Goal: Entertainment & Leisure: Consume media (video, audio)

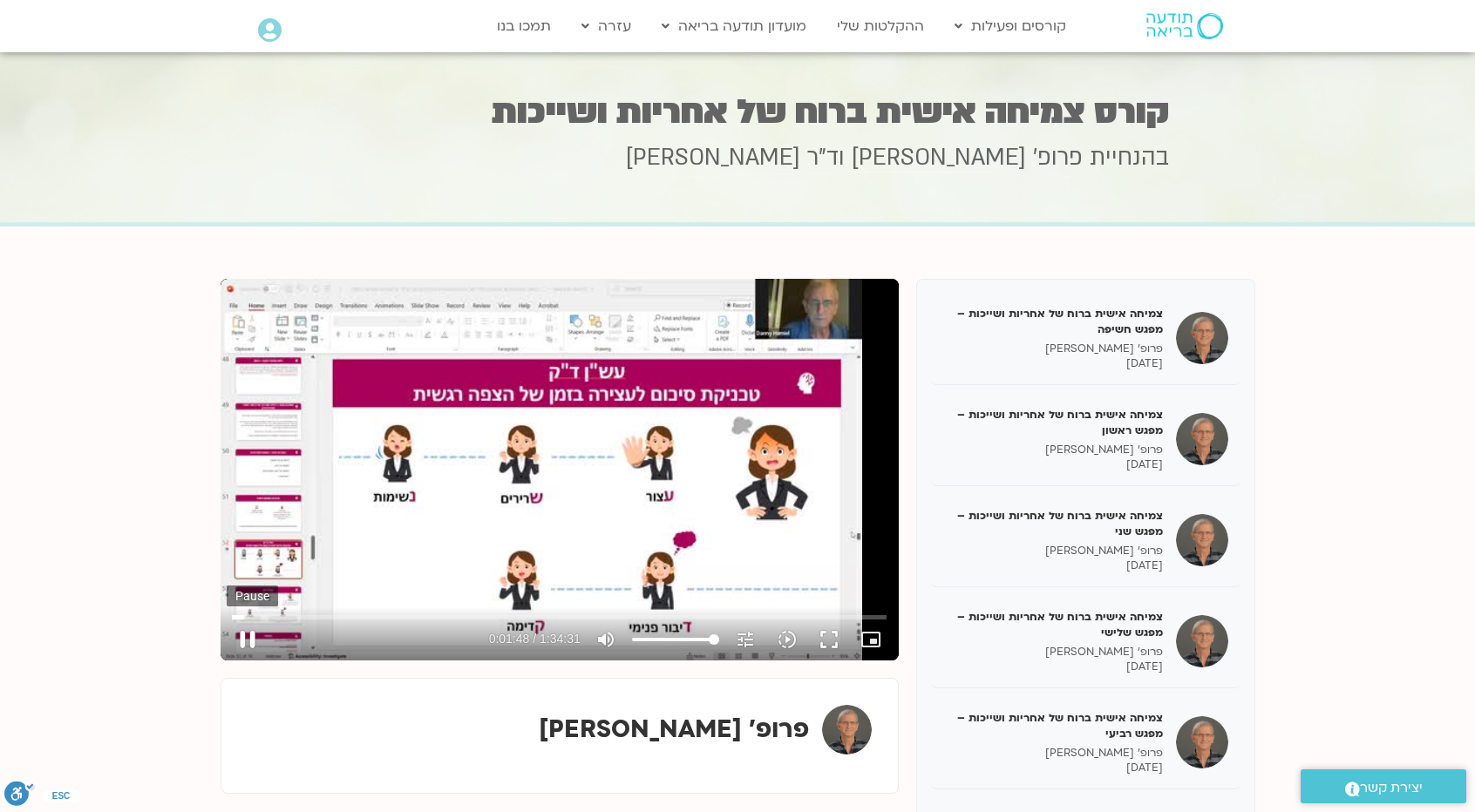
click at [251, 636] on button "pause" at bounding box center [248, 640] width 42 height 42
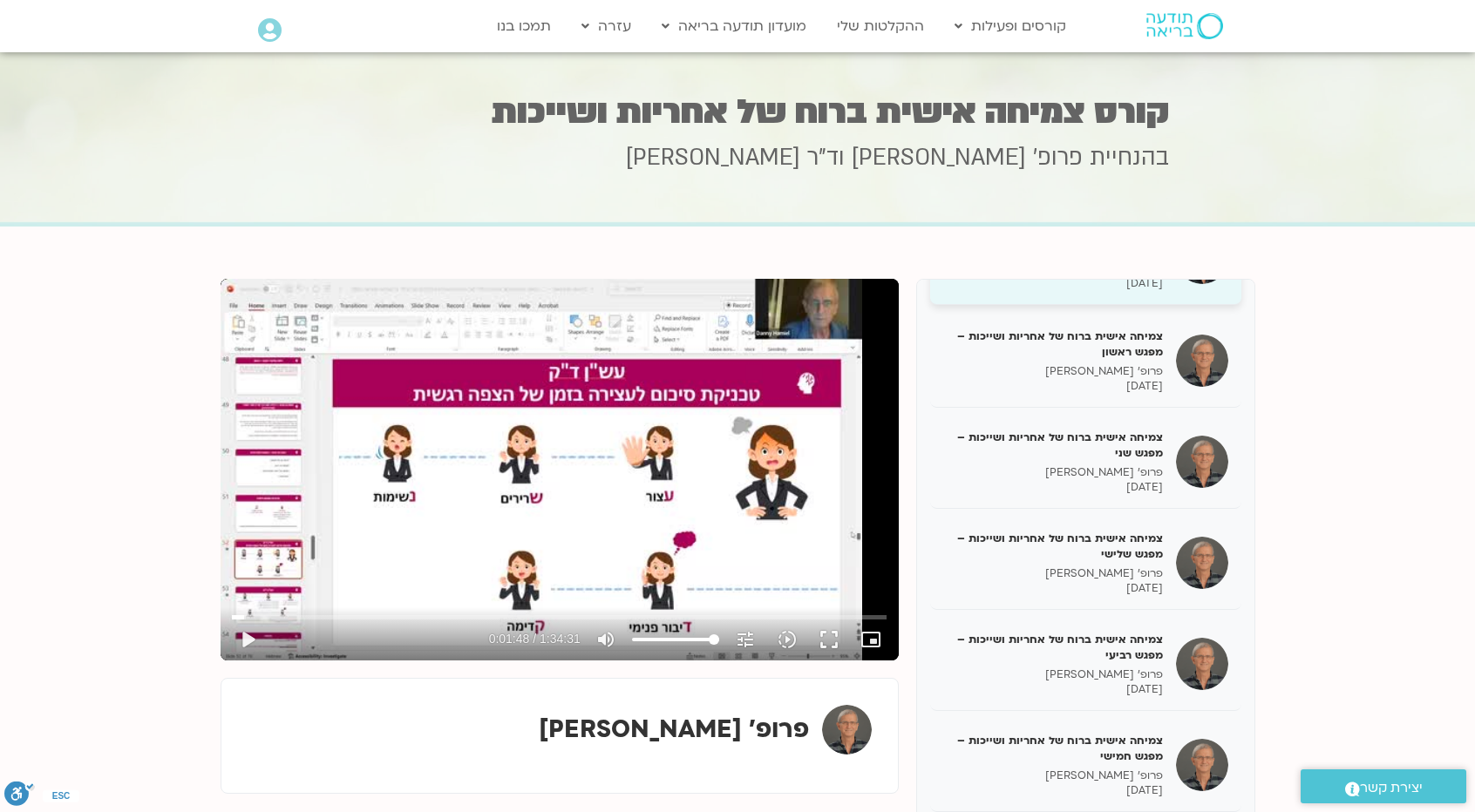
scroll to position [122, 0]
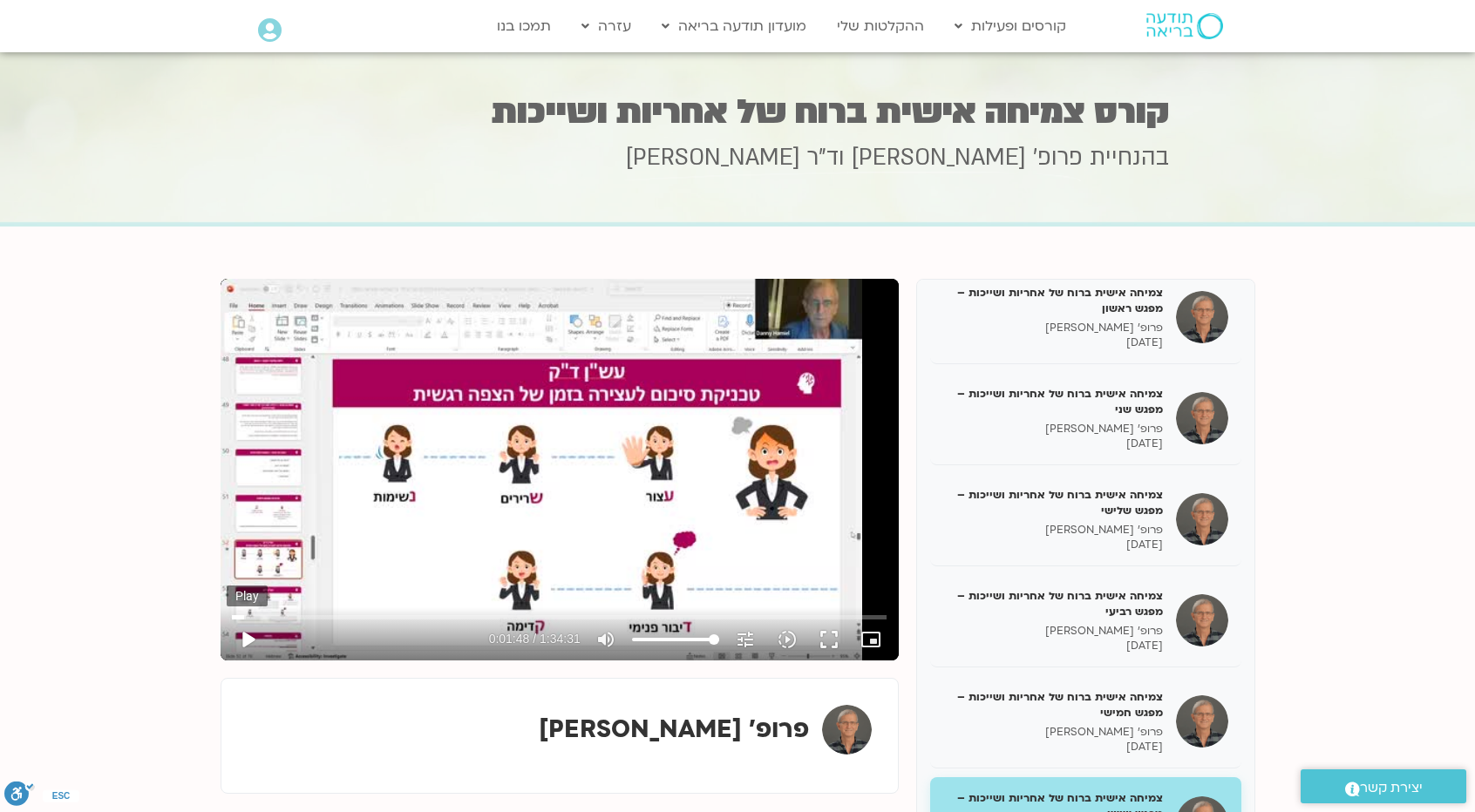
click at [248, 634] on button "play_arrow" at bounding box center [248, 640] width 42 height 42
drag, startPoint x: 243, startPoint y: 617, endPoint x: 221, endPoint y: 617, distance: 22.0
click at [232, 617] on input "Seek" at bounding box center [559, 617] width 654 height 11
click at [250, 641] on button "pause" at bounding box center [248, 640] width 42 height 42
type input "4.0703"
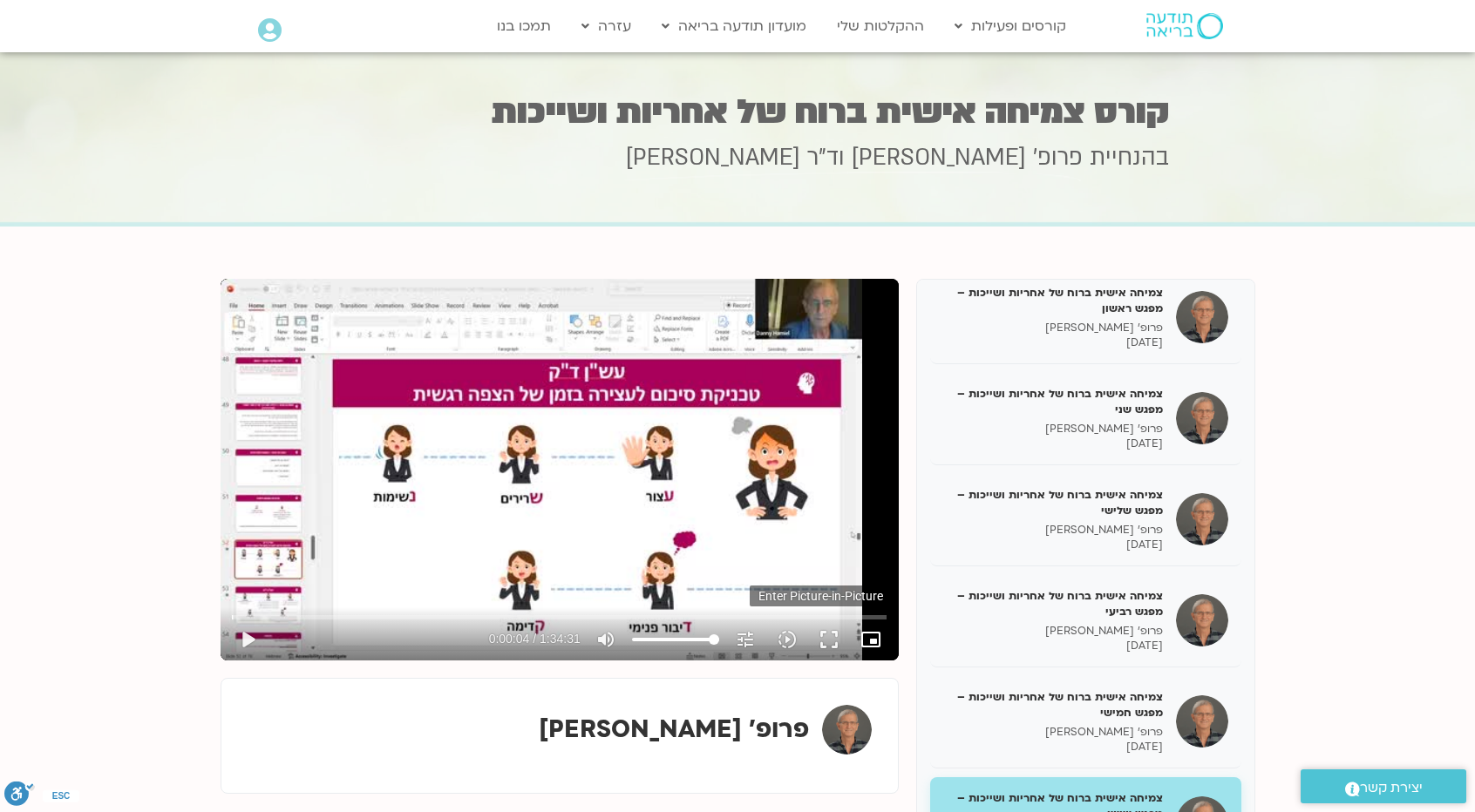
click at [869, 644] on icon "picture_in_picture_alt" at bounding box center [871, 639] width 21 height 21
click at [237, 645] on button "play_arrow" at bounding box center [248, 640] width 42 height 42
click at [244, 644] on button "pause" at bounding box center [248, 640] width 42 height 42
type input "4.740853"
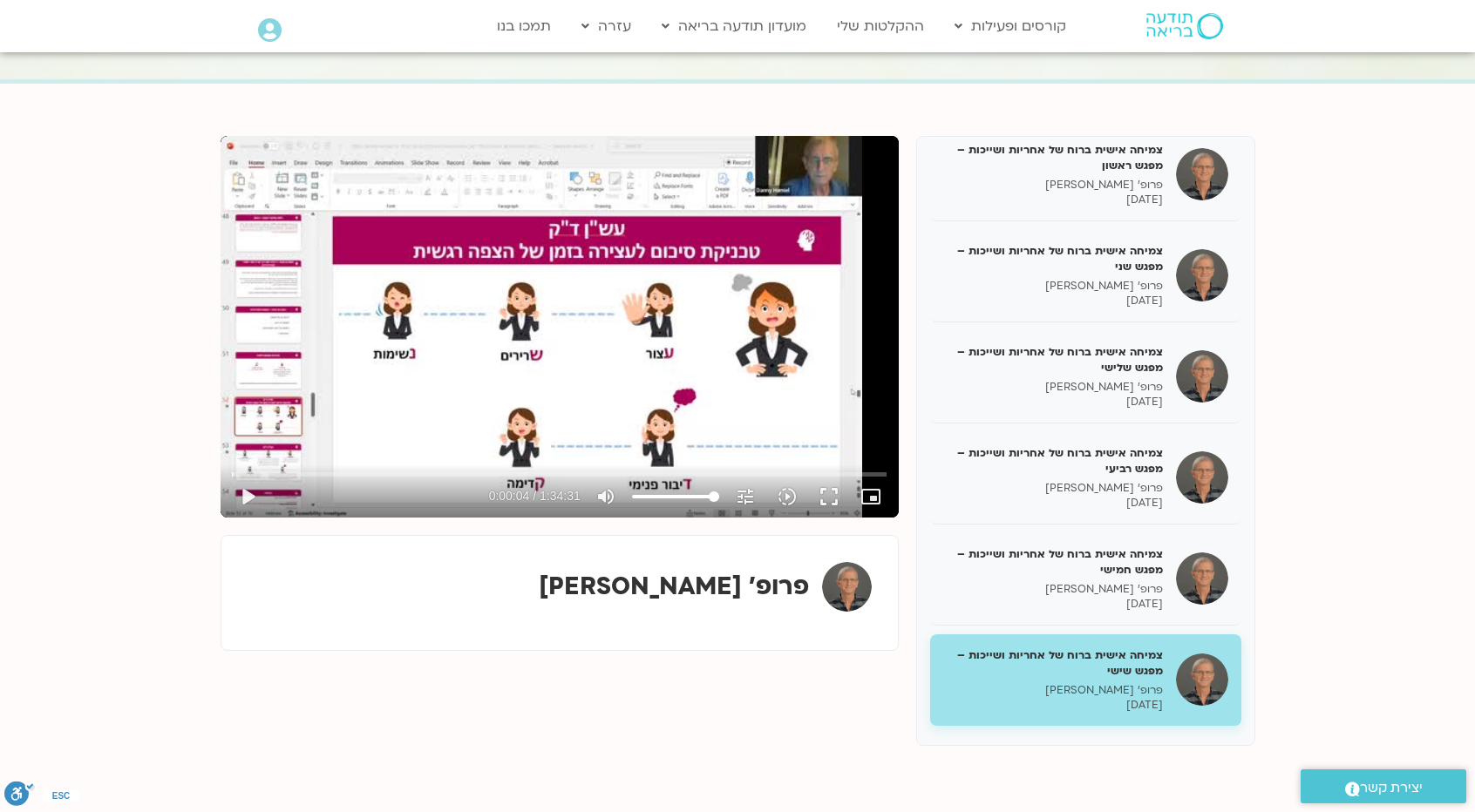
scroll to position [0, 0]
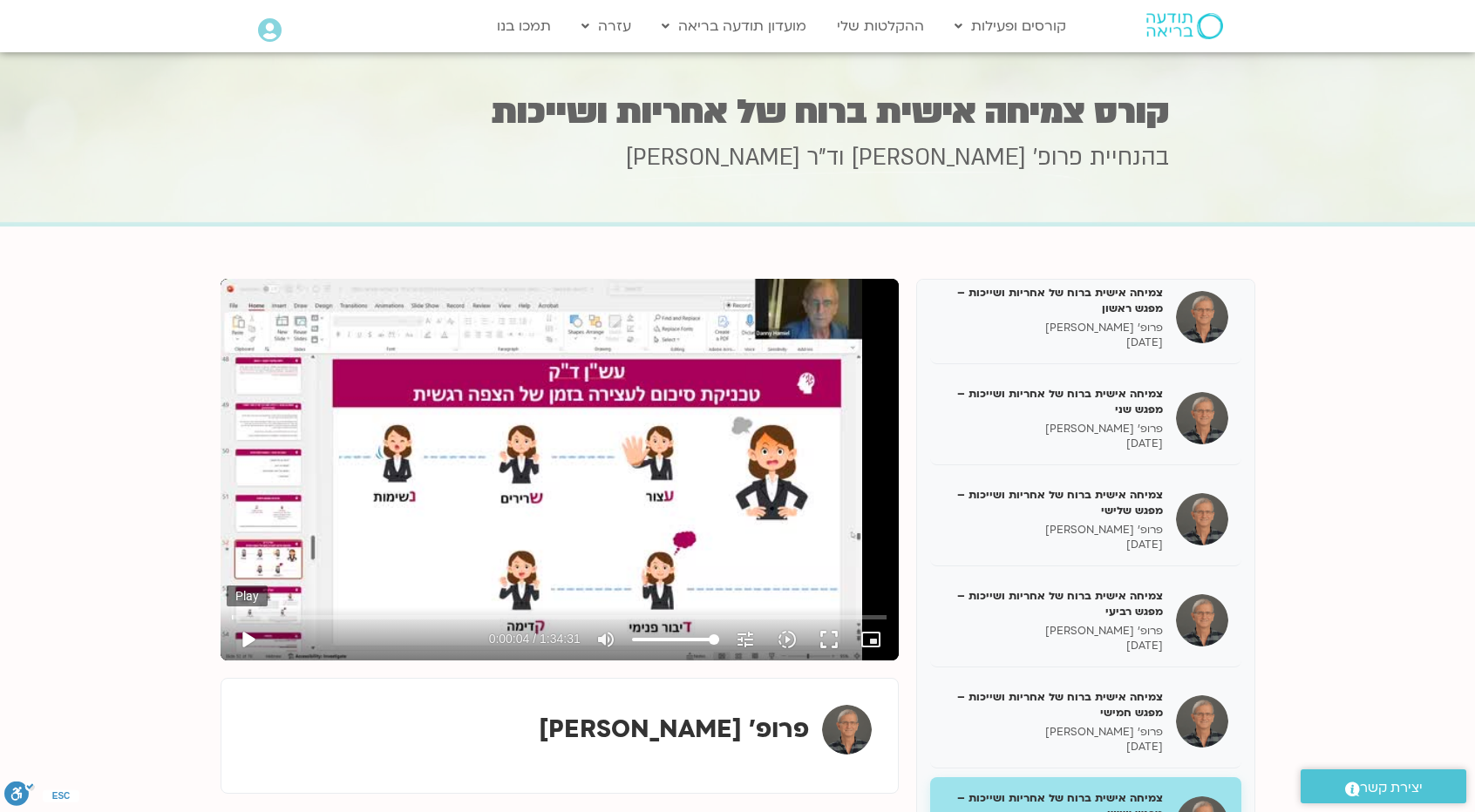
click at [250, 639] on button "play_arrow" at bounding box center [248, 640] width 42 height 42
click at [250, 638] on button "pause" at bounding box center [248, 640] width 42 height 42
type input "6.044042"
